Goal: Transaction & Acquisition: Purchase product/service

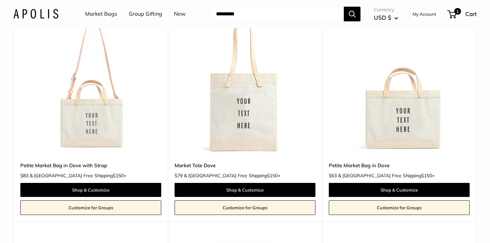
scroll to position [88, 0]
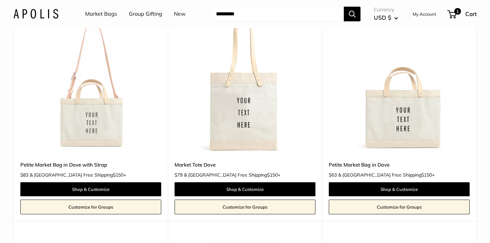
click at [0, 0] on img at bounding box center [0, 0] width 0 height 0
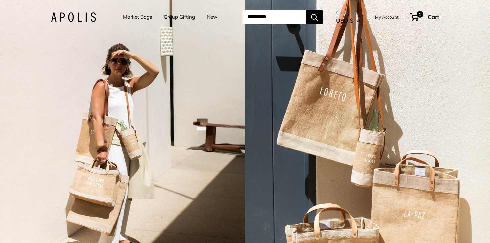
click at [141, 16] on link "Market Bags" at bounding box center [137, 16] width 29 height 9
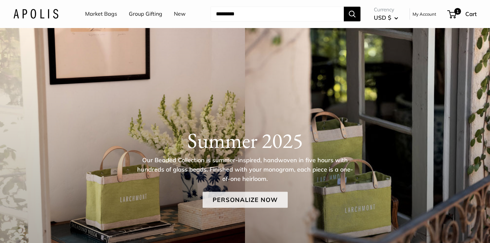
click at [235, 199] on link "Personalize Now" at bounding box center [245, 200] width 85 height 16
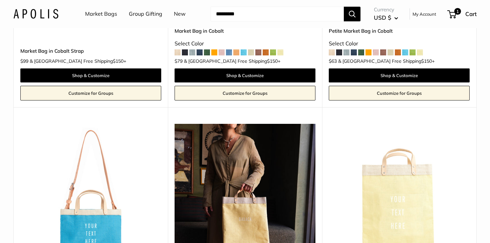
scroll to position [1838, 0]
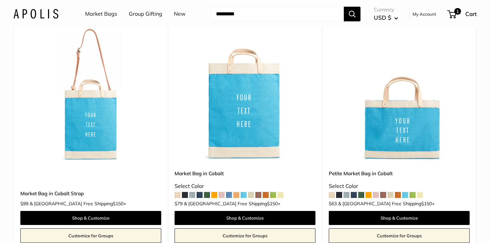
click at [178, 17] on link "New" at bounding box center [180, 14] width 12 height 10
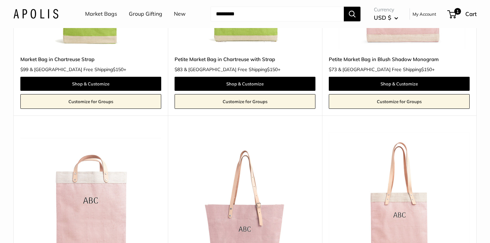
scroll to position [325, 0]
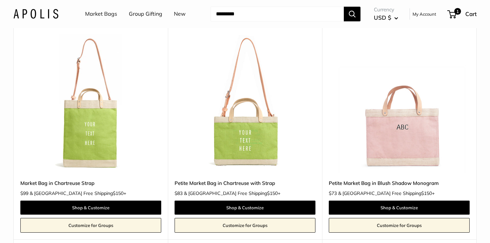
click at [247, 11] on input "Search..." at bounding box center [277, 14] width 133 height 15
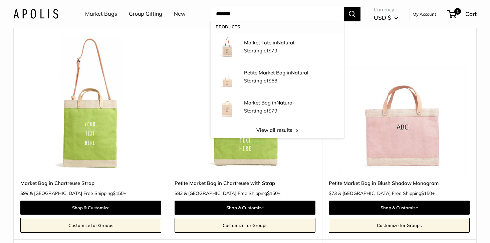
type input "*******"
click at [344, 7] on button "Search" at bounding box center [352, 14] width 17 height 15
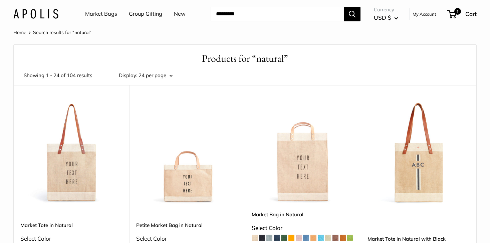
click at [0, 0] on img at bounding box center [0, 0] width 0 height 0
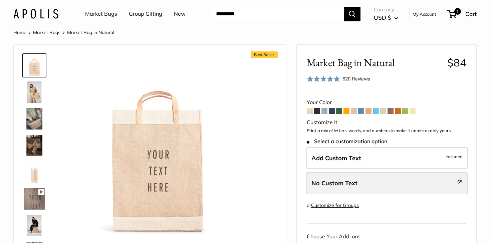
click at [326, 188] on label "No Custom Text - $5" at bounding box center [387, 183] width 162 height 22
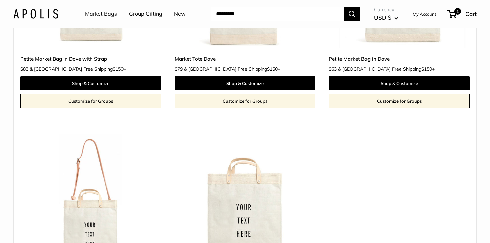
scroll to position [214, 0]
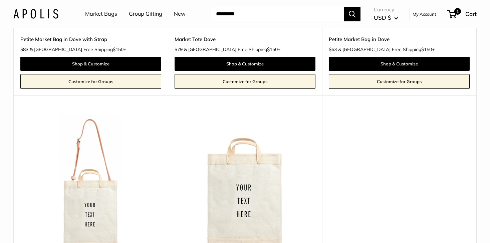
click at [0, 0] on img at bounding box center [0, 0] width 0 height 0
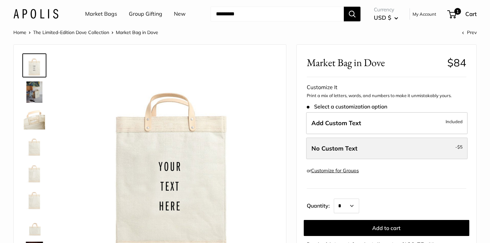
click at [337, 154] on label "No Custom Text - $5" at bounding box center [387, 149] width 162 height 22
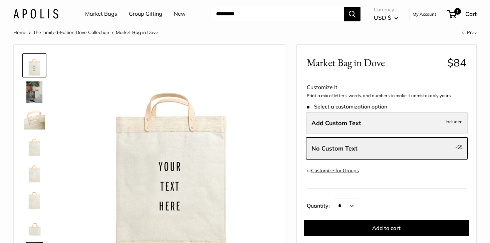
click at [340, 128] on label "Add Custom Text Included" at bounding box center [387, 123] width 162 height 22
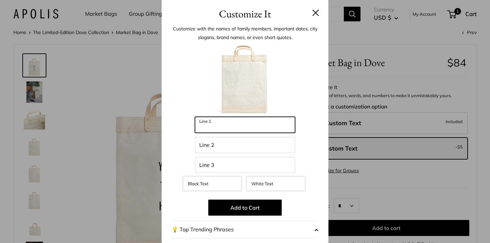
click at [252, 124] on input "Line 1" at bounding box center [245, 125] width 100 height 16
type input "**********"
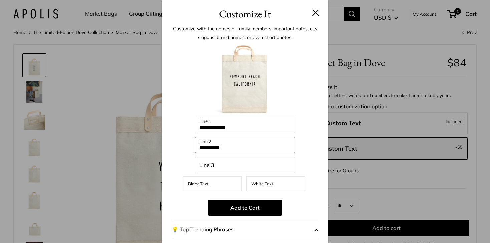
type input "**********"
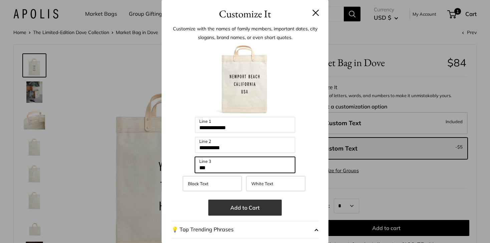
type input "***"
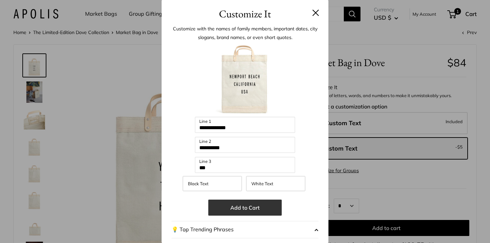
click at [241, 205] on button "Add to Cart" at bounding box center [244, 208] width 73 height 16
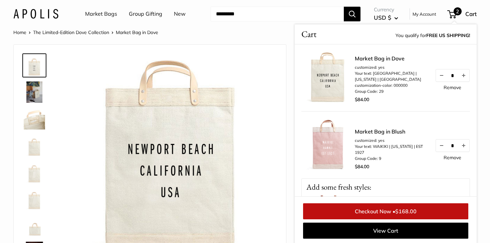
scroll to position [1, 0]
